Goal: Find specific page/section: Find specific page/section

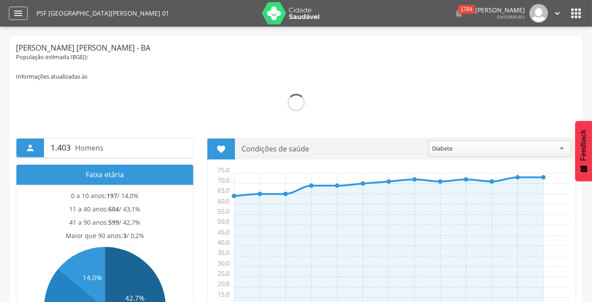
click at [26, 13] on div "" at bounding box center [18, 13] width 19 height 13
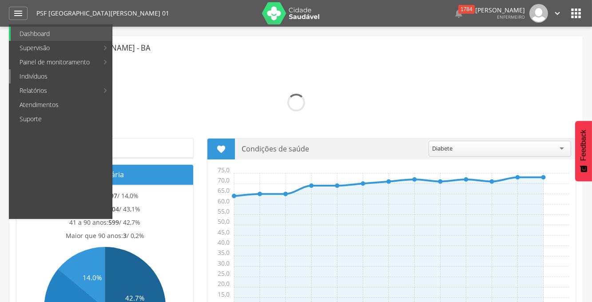
click at [44, 75] on link "Indivíduos" at bounding box center [61, 76] width 101 height 14
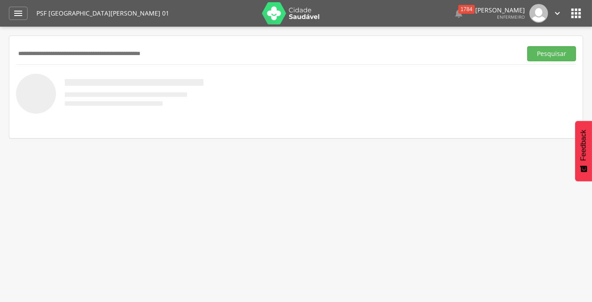
click at [42, 56] on input "text" at bounding box center [267, 53] width 502 height 15
type input "**********"
click at [527, 46] on button "Pesquisar" at bounding box center [551, 53] width 49 height 15
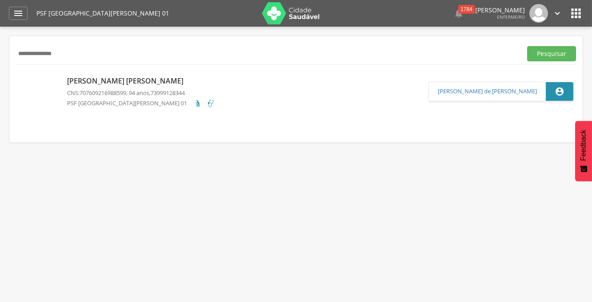
click at [111, 81] on p "[PERSON_NAME] [PERSON_NAME]" at bounding box center [141, 81] width 148 height 10
type input "**********"
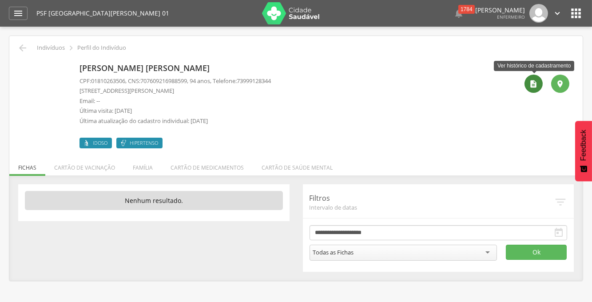
click at [534, 86] on icon "" at bounding box center [533, 83] width 9 height 9
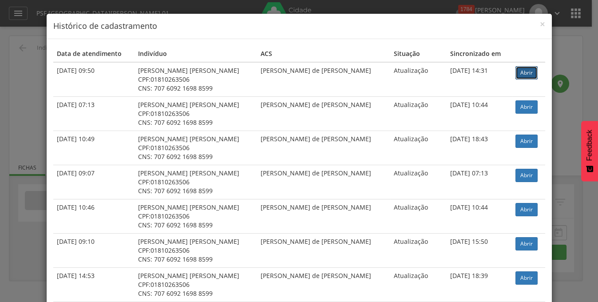
click at [517, 75] on link "Abrir" at bounding box center [526, 72] width 22 height 13
click at [536, 27] on h4 "Histórico de cadastramento" at bounding box center [299, 26] width 492 height 12
click at [540, 24] on span "×" at bounding box center [542, 24] width 5 height 12
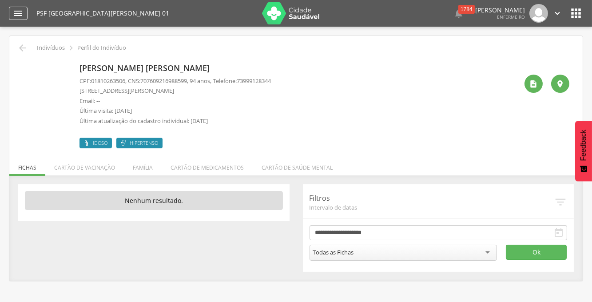
click at [19, 10] on icon "" at bounding box center [18, 13] width 11 height 11
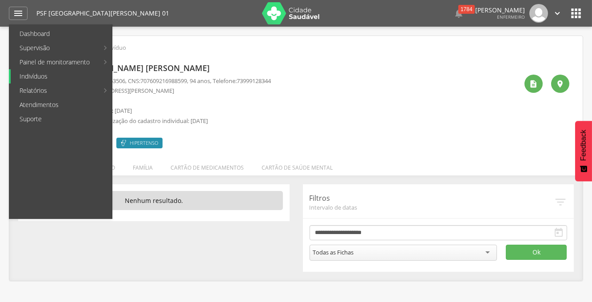
click at [40, 72] on link "Indivíduos" at bounding box center [61, 76] width 101 height 14
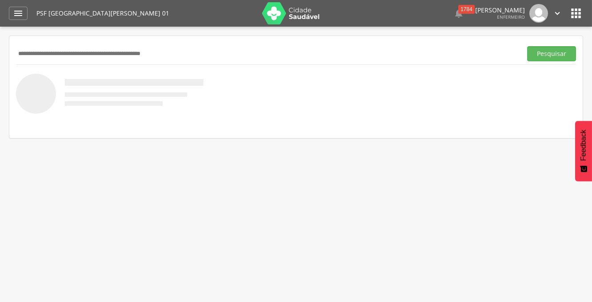
click at [42, 55] on input "text" at bounding box center [267, 53] width 502 height 15
type input "*******"
click at [527, 46] on button "Pesquisar" at bounding box center [551, 53] width 49 height 15
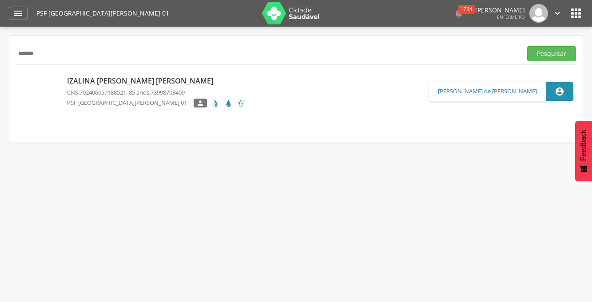
click at [119, 82] on p "Izalina [PERSON_NAME] [PERSON_NAME]" at bounding box center [156, 81] width 178 height 10
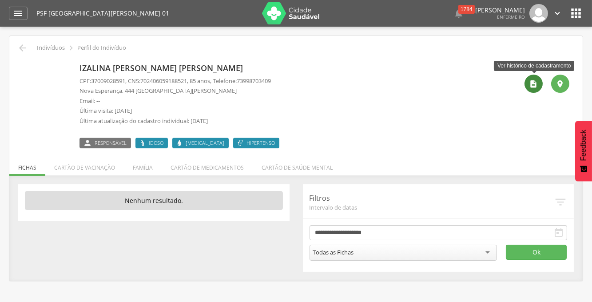
click at [534, 82] on icon "" at bounding box center [533, 83] width 9 height 9
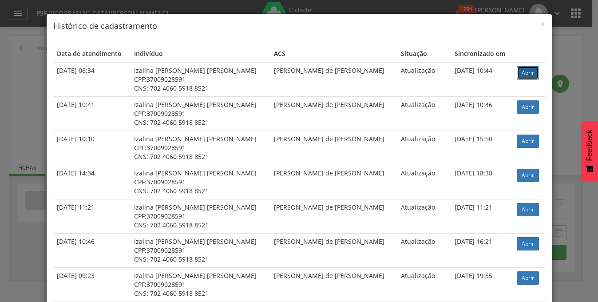
click at [517, 68] on link "Abrir" at bounding box center [528, 72] width 22 height 13
